Goal: Task Accomplishment & Management: Manage account settings

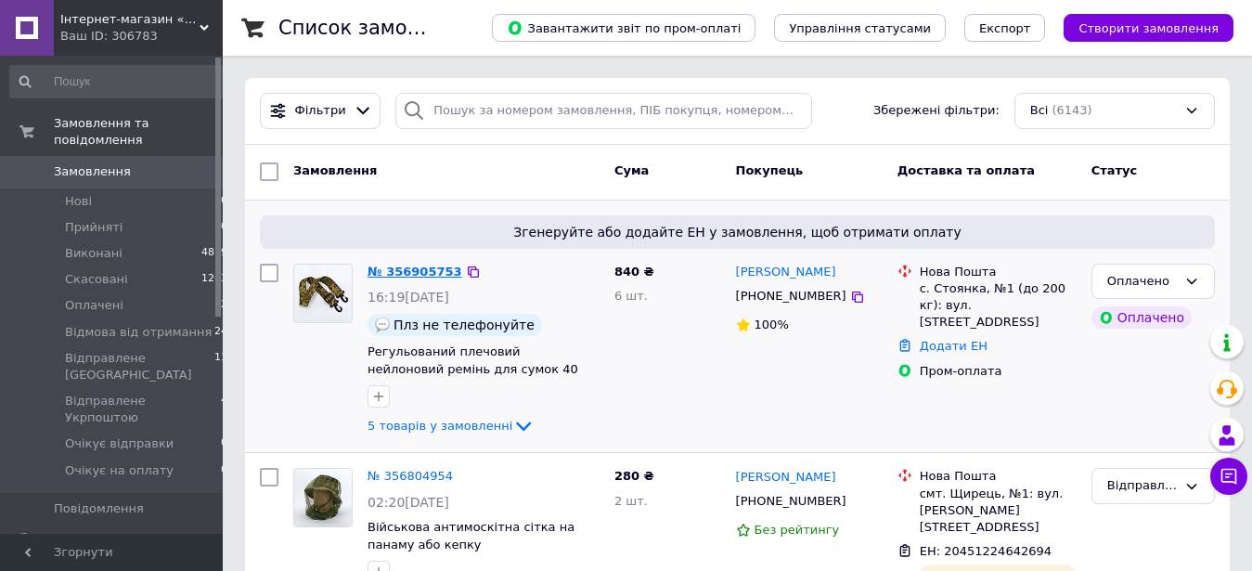
click at [401, 268] on link "№ 356905753" at bounding box center [415, 272] width 95 height 14
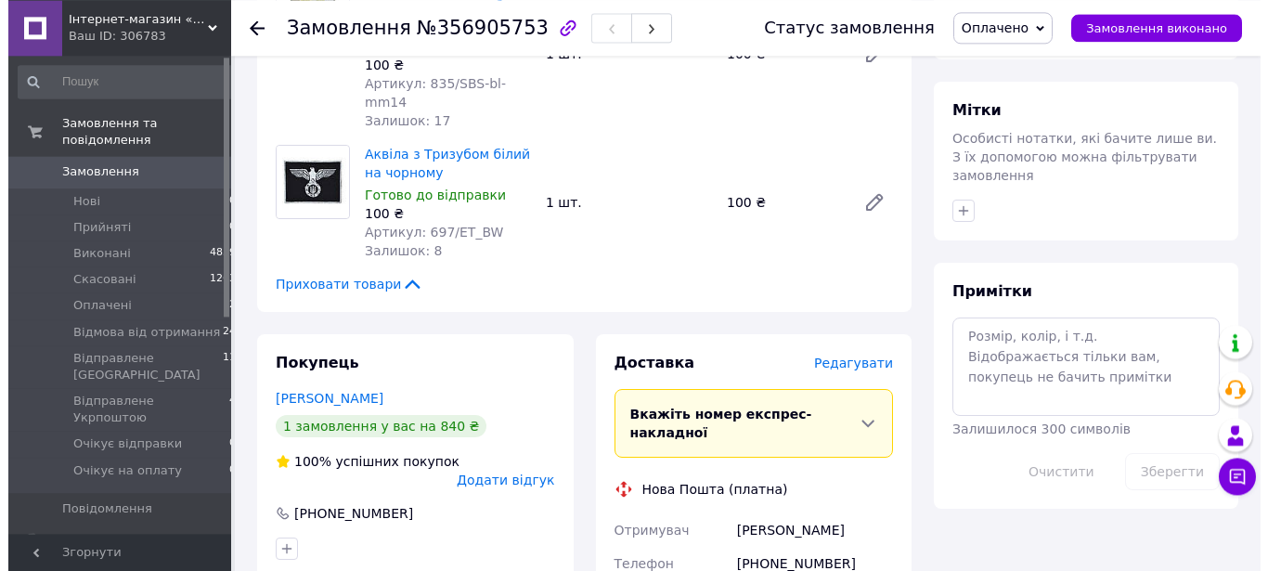
scroll to position [891, 0]
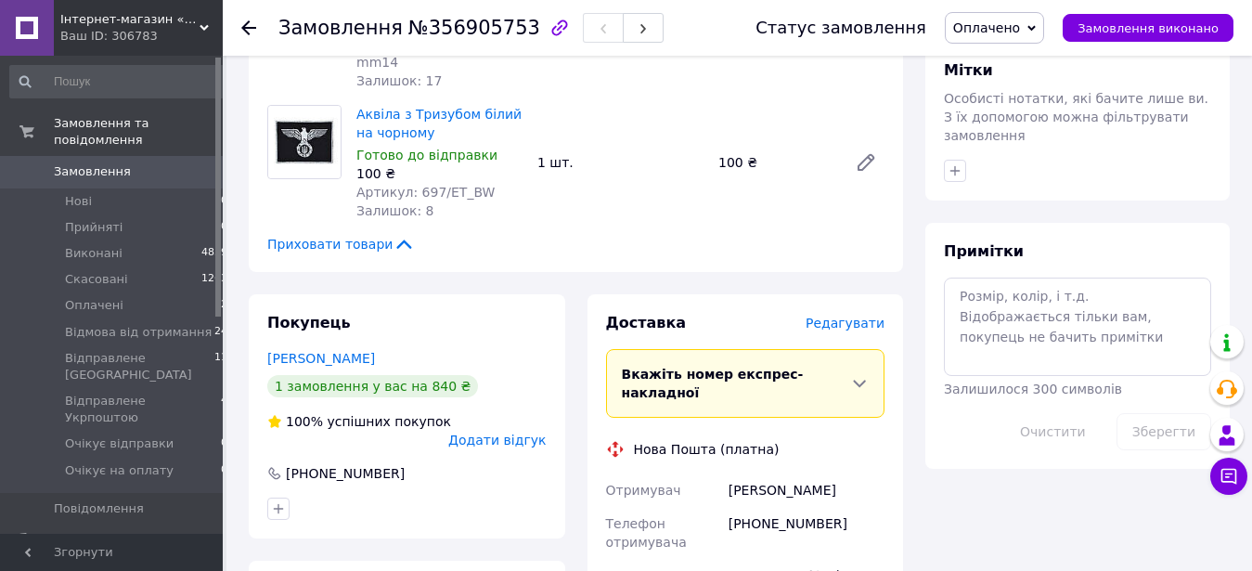
click at [864, 316] on span "Редагувати" at bounding box center [845, 323] width 79 height 15
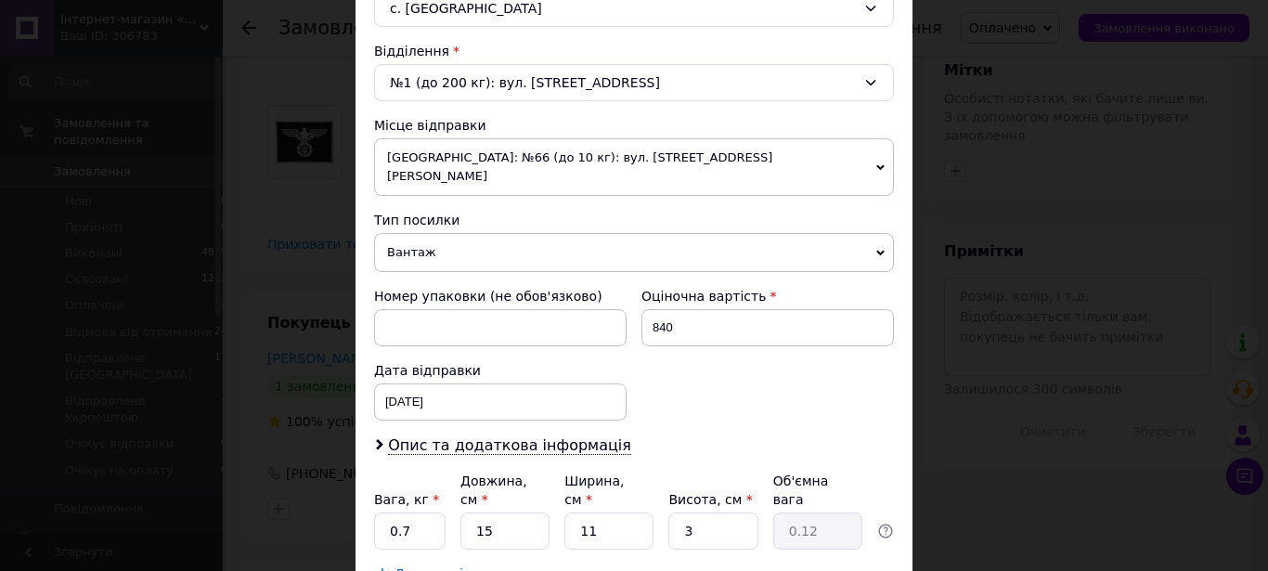
scroll to position [613, 0]
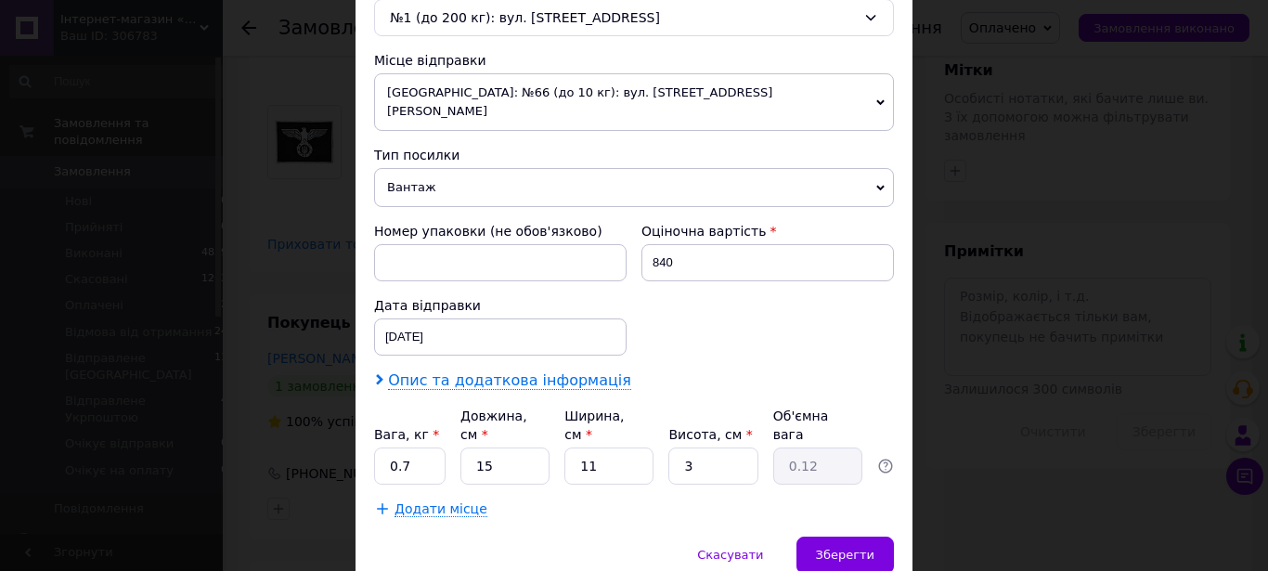
click at [453, 371] on span "Опис та додаткова інформація" at bounding box center [509, 380] width 243 height 19
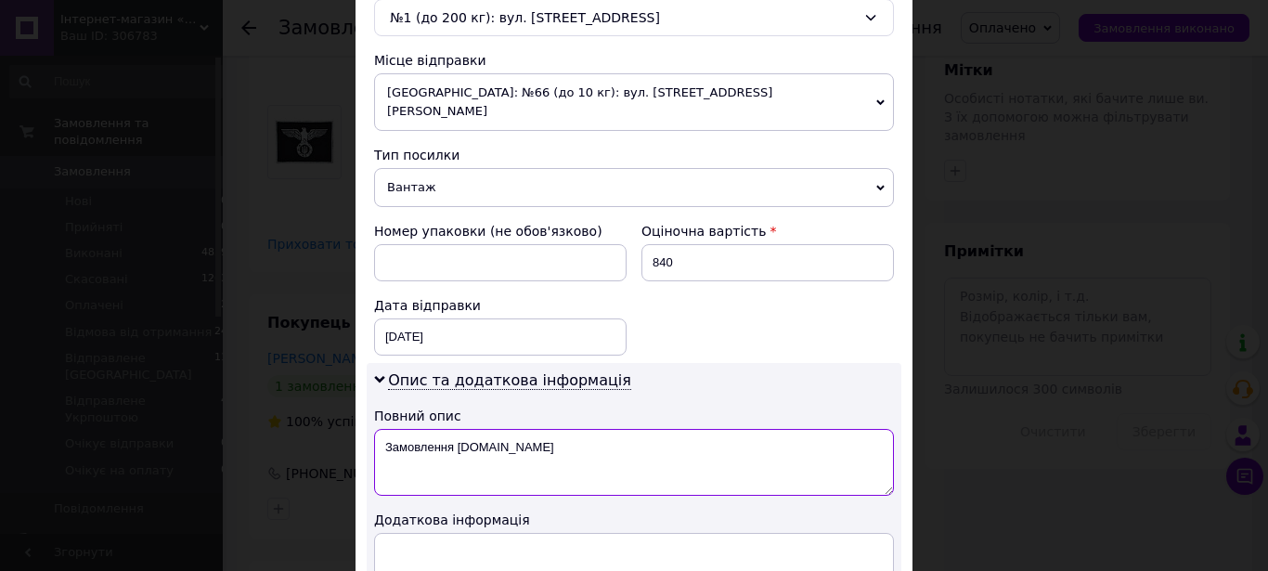
click at [456, 429] on textarea "Замовлення [DOMAIN_NAME]" at bounding box center [634, 462] width 520 height 67
click at [374, 429] on textarea "Замовлення [DOMAIN_NAME]" at bounding box center [634, 462] width 520 height 67
click at [538, 429] on textarea "Замовлення [DOMAIN_NAME]" at bounding box center [634, 462] width 520 height 67
drag, startPoint x: 349, startPoint y: 380, endPoint x: 330, endPoint y: 379, distance: 19.5
click at [374, 429] on textarea "Замовлення [DOMAIN_NAME]" at bounding box center [634, 462] width 520 height 67
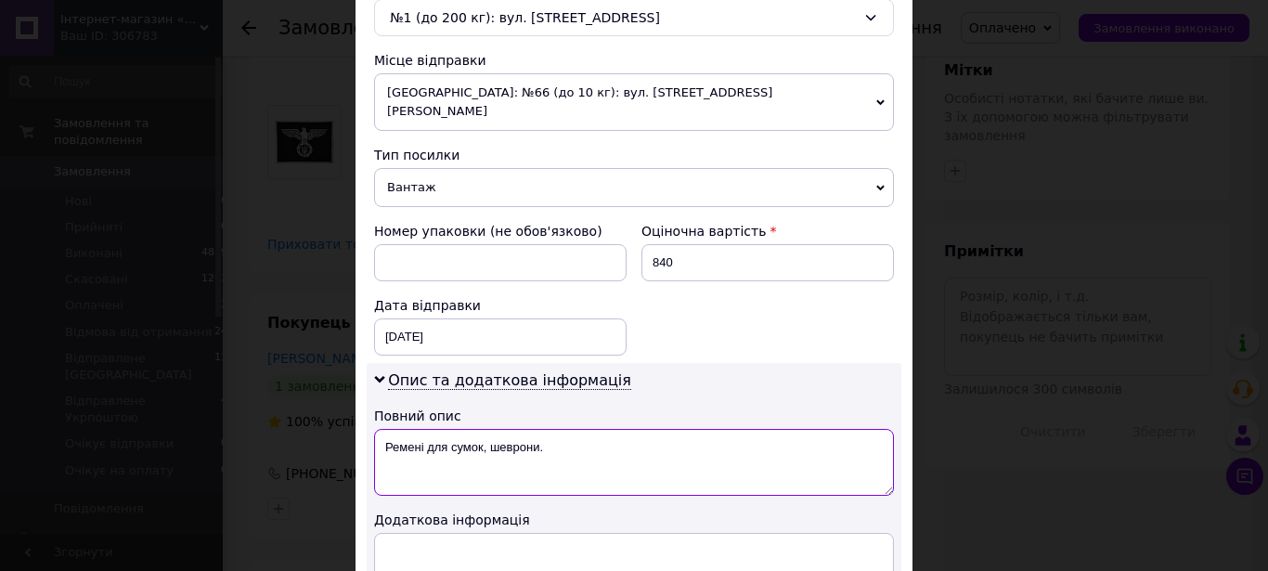
type textarea "Ремені для сумок, шеврони."
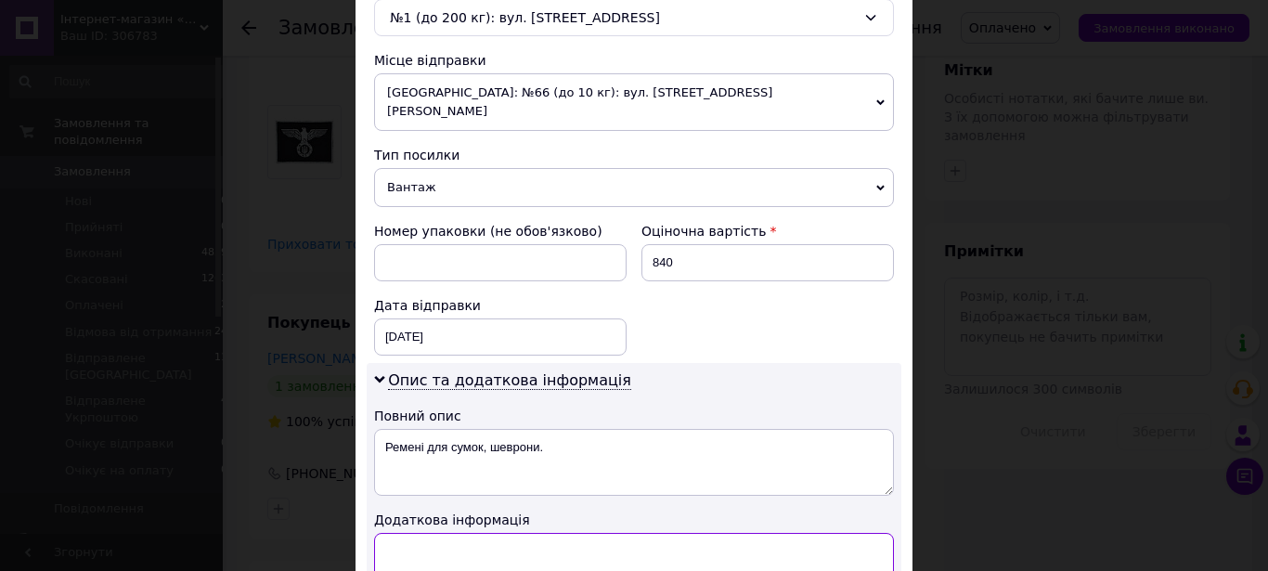
click at [413, 533] on textarea at bounding box center [634, 566] width 520 height 67
drag, startPoint x: 412, startPoint y: 488, endPoint x: 403, endPoint y: 470, distance: 20.8
paste textarea "Інтернет-магазин «TS-Style»"
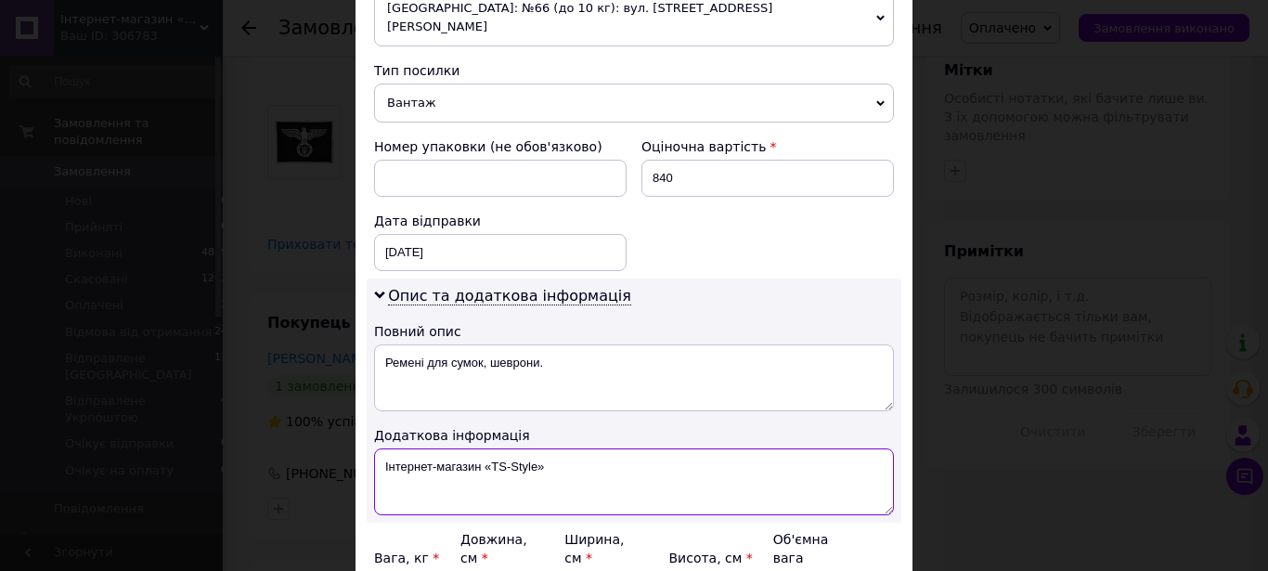
scroll to position [802, 0]
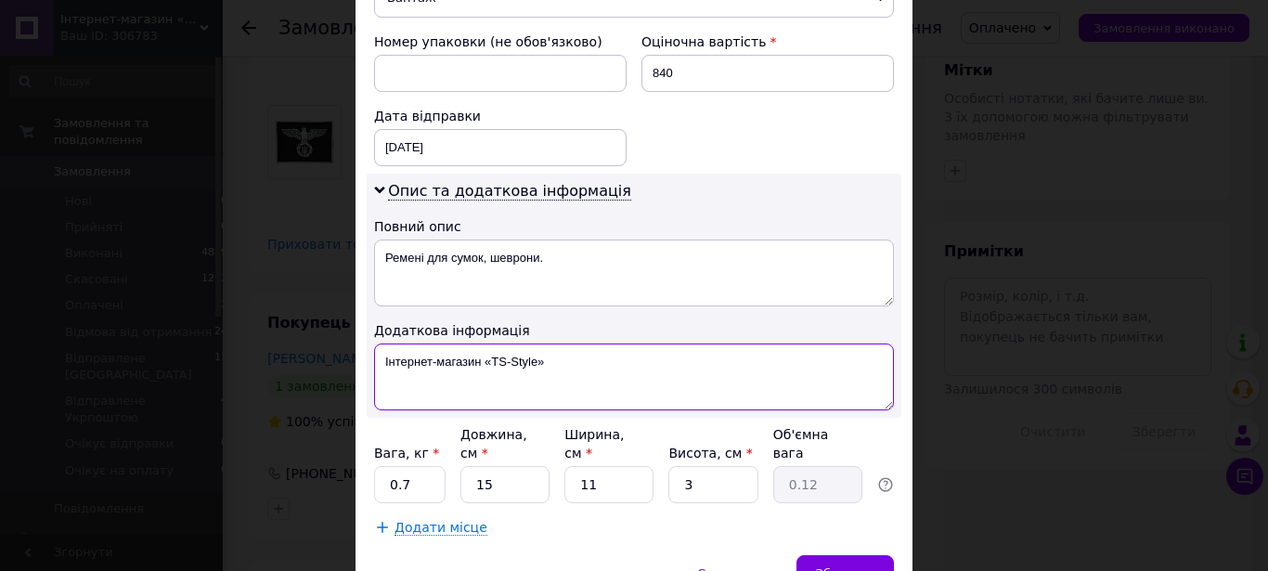
type textarea "Інтернет-магазин «TS-Style»"
click at [391, 466] on input "0.7" at bounding box center [409, 484] width 71 height 37
type input "0.5"
drag, startPoint x: 492, startPoint y: 392, endPoint x: 453, endPoint y: 383, distance: 40.1
click at [461, 466] on input "15" at bounding box center [505, 484] width 89 height 37
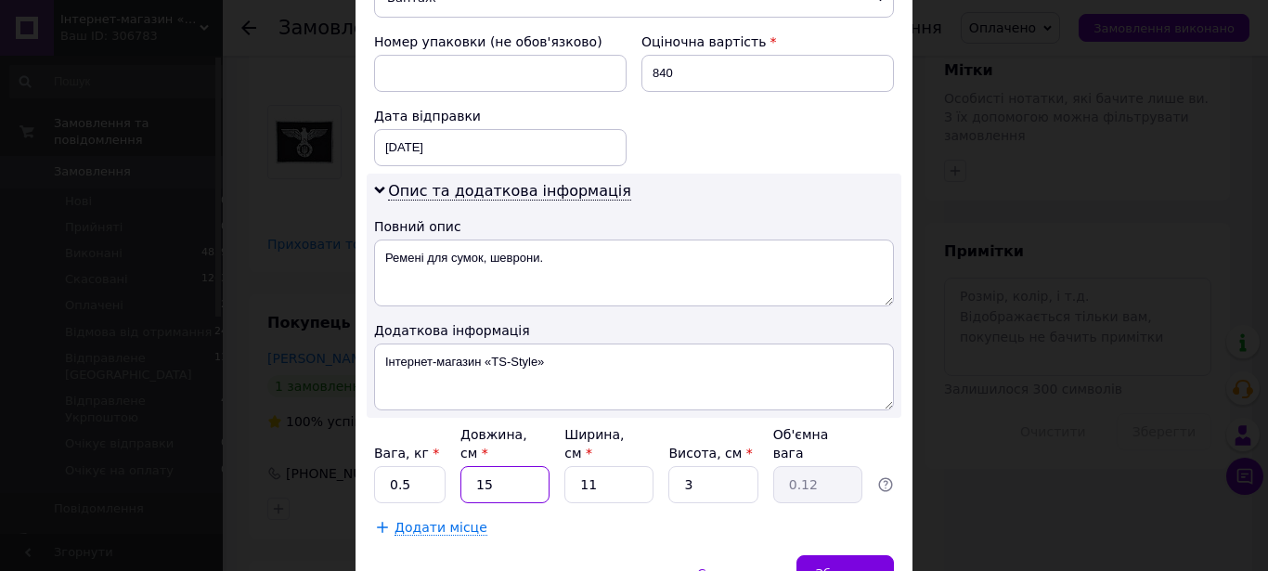
type input "2"
type input "0.1"
type input "20"
type input "0.17"
type input "20"
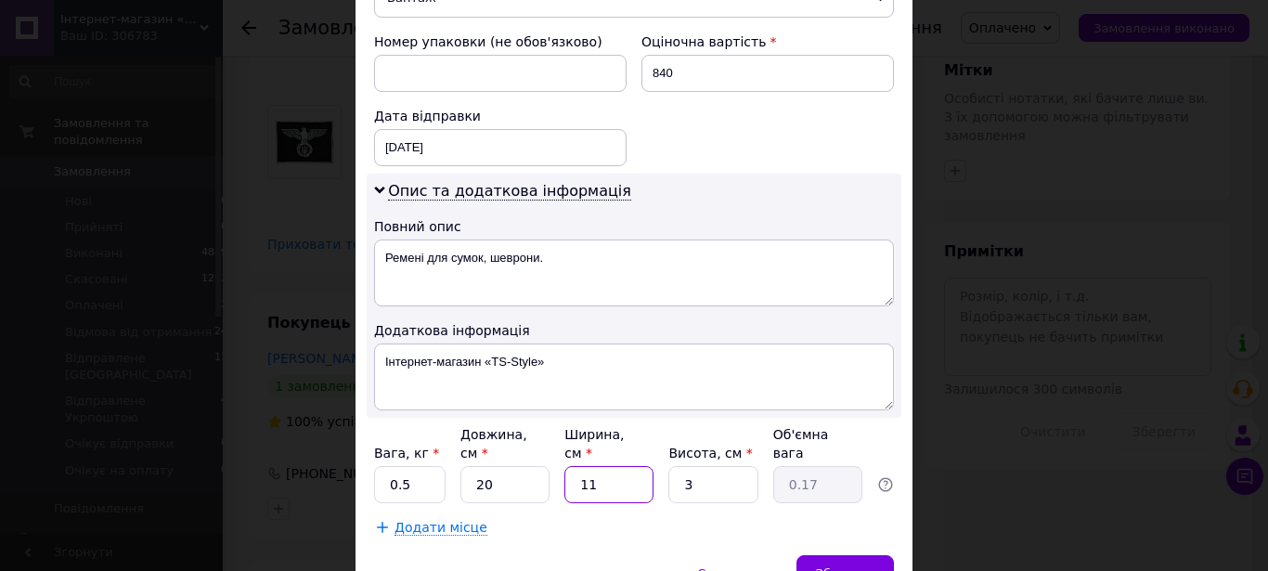
drag, startPoint x: 618, startPoint y: 381, endPoint x: 495, endPoint y: 381, distance: 123.5
click at [564, 466] on input "11" at bounding box center [608, 484] width 89 height 37
type input "2"
type input "0.1"
type input "20"
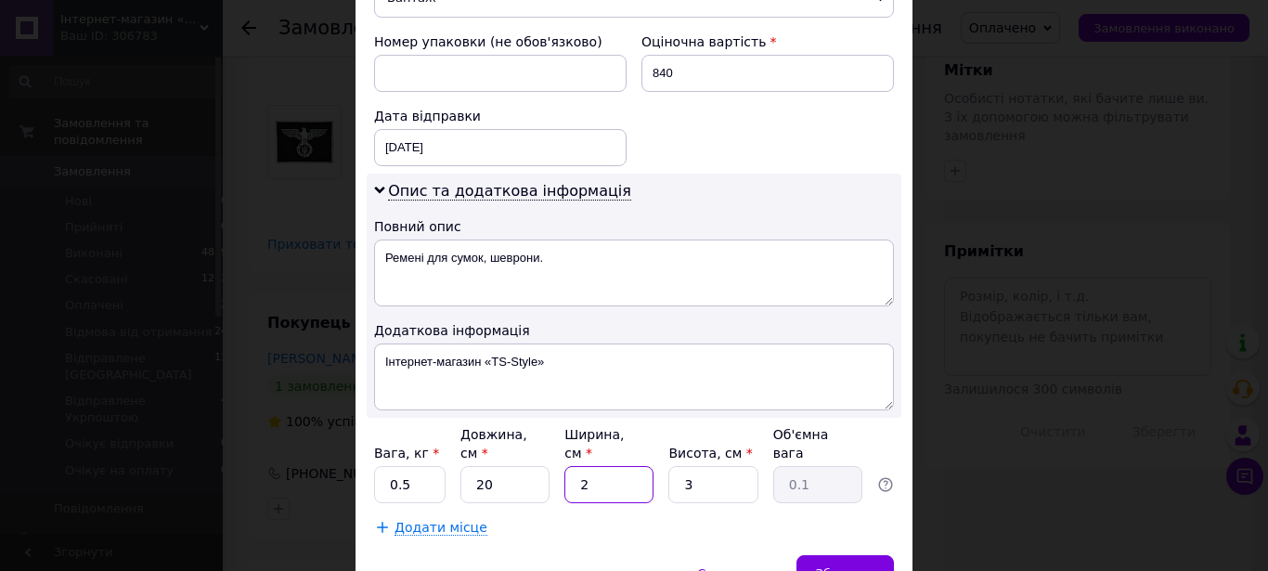
type input "0.3"
type input "20"
drag, startPoint x: 688, startPoint y: 391, endPoint x: 640, endPoint y: 390, distance: 48.3
click at [668, 466] on input "3" at bounding box center [712, 484] width 89 height 37
type input "5"
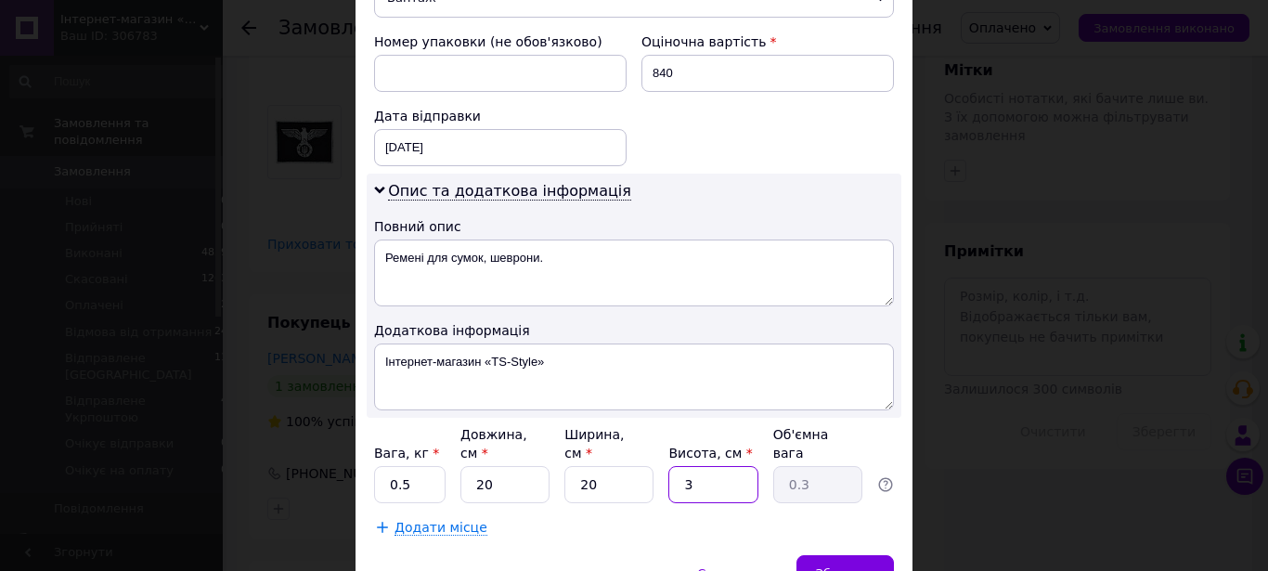
type input "0.5"
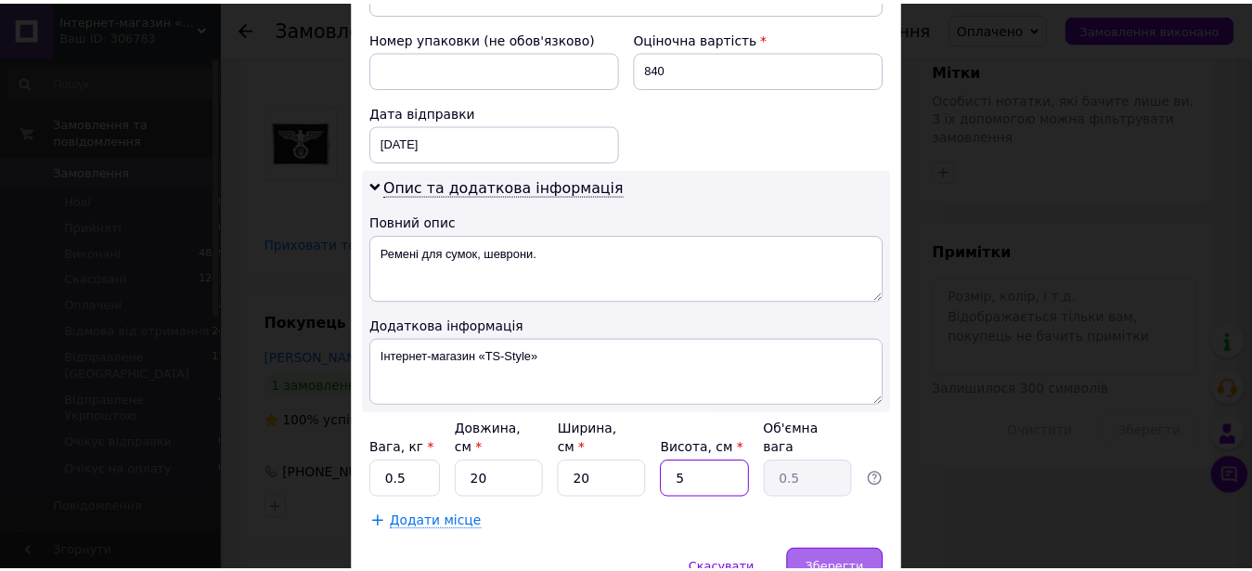
scroll to position [808, 0]
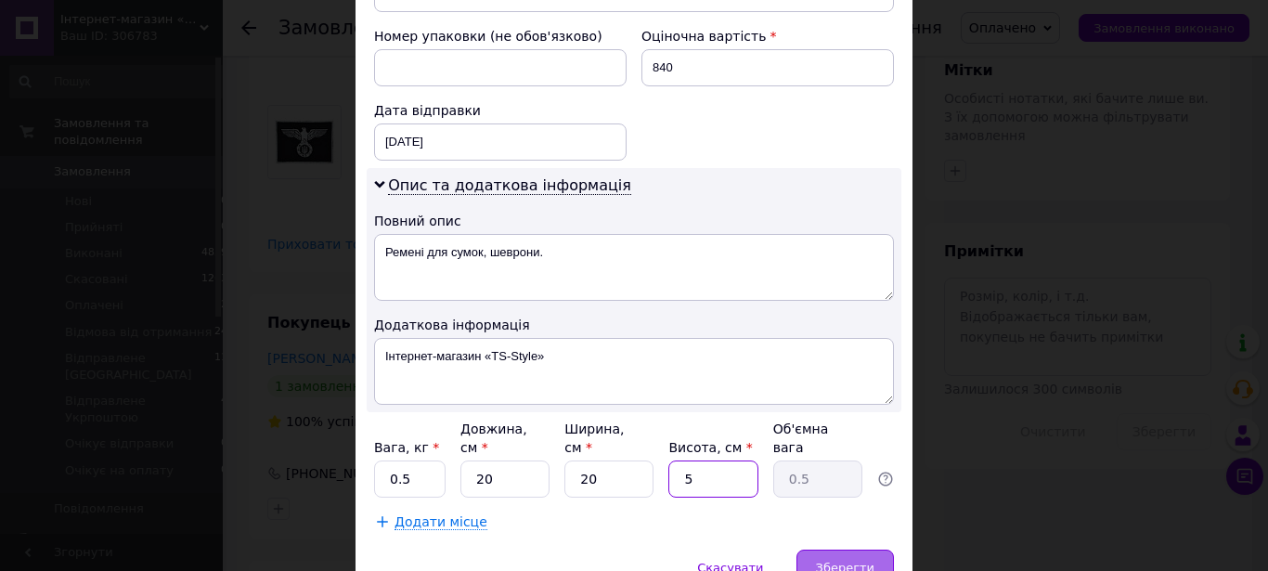
type input "5"
click at [838, 561] on span "Зберегти" at bounding box center [845, 568] width 58 height 14
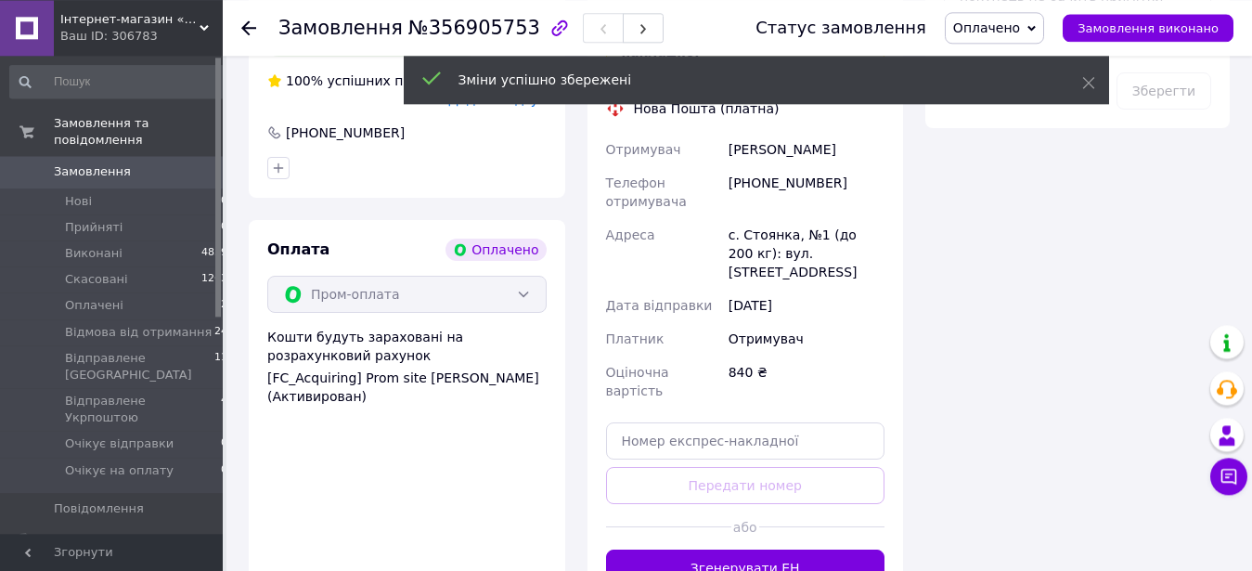
scroll to position [1248, 0]
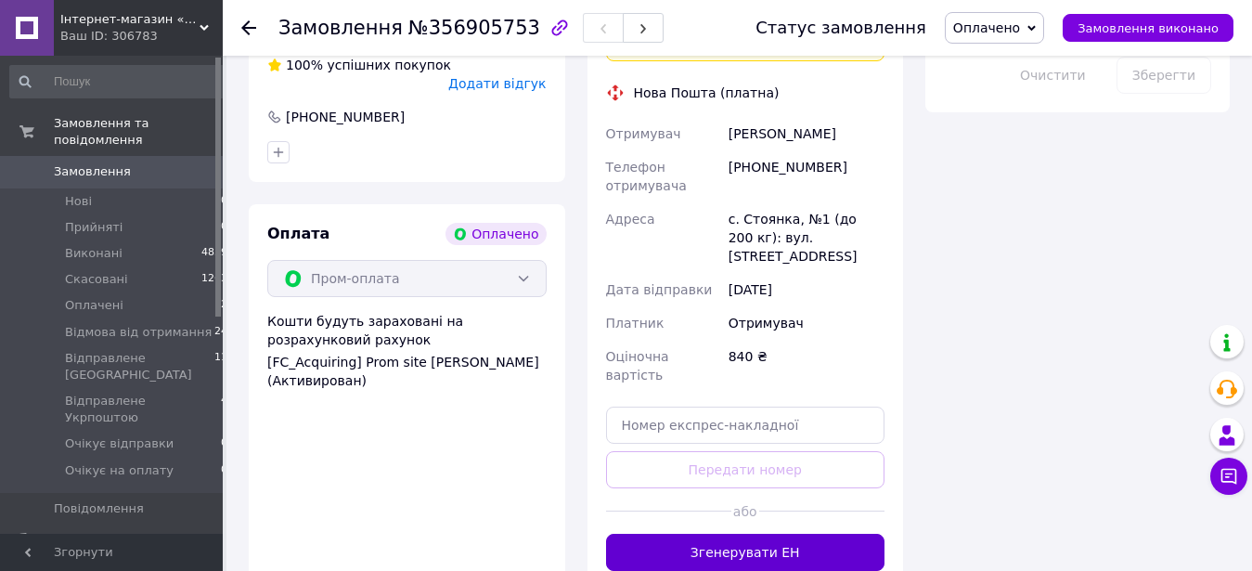
click at [746, 534] on button "Згенерувати ЕН" at bounding box center [745, 552] width 279 height 37
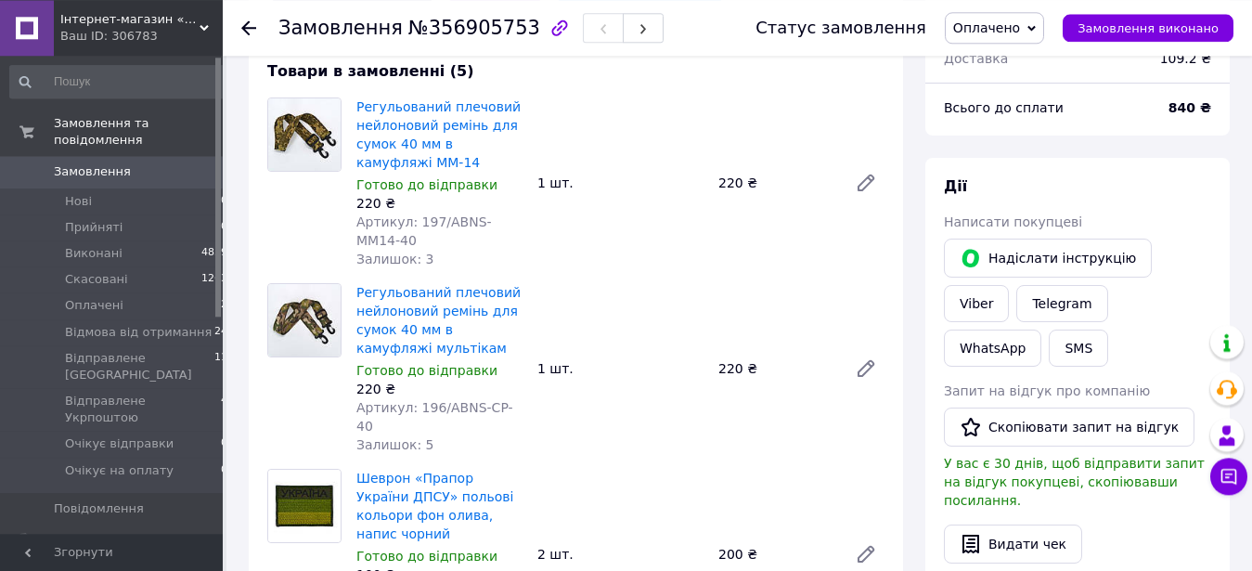
scroll to position [0, 0]
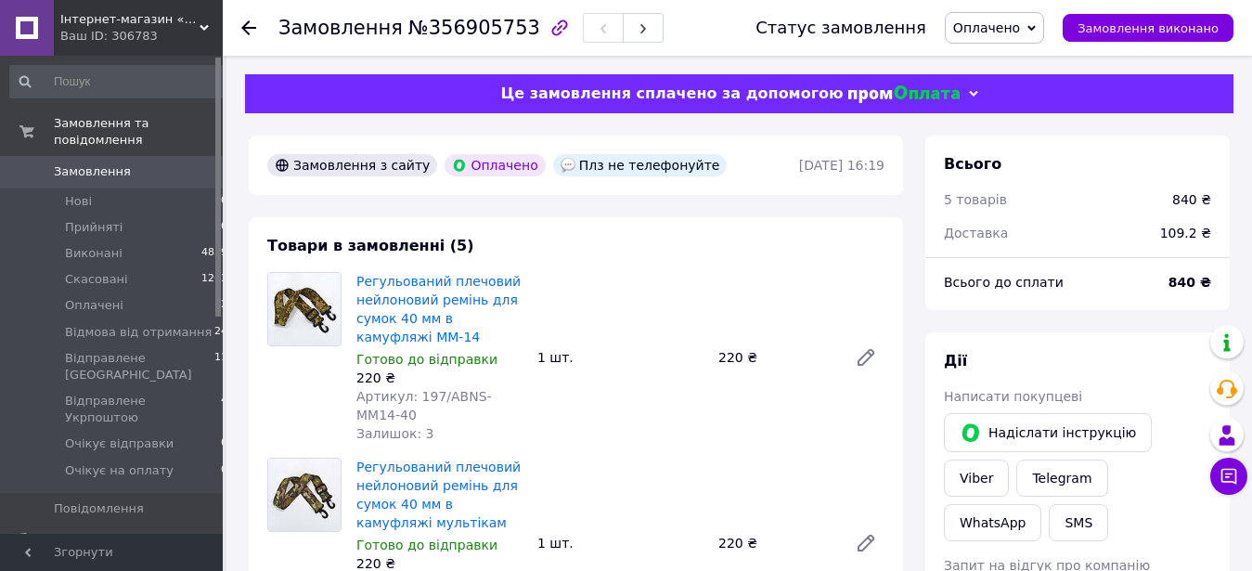
click at [486, 20] on span "№356905753" at bounding box center [475, 28] width 132 height 22
drag, startPoint x: 487, startPoint y: 28, endPoint x: 399, endPoint y: 30, distance: 87.3
click at [409, 30] on span "№356905753" at bounding box center [475, 28] width 132 height 22
copy span "356905753"
